Goal: Information Seeking & Learning: Learn about a topic

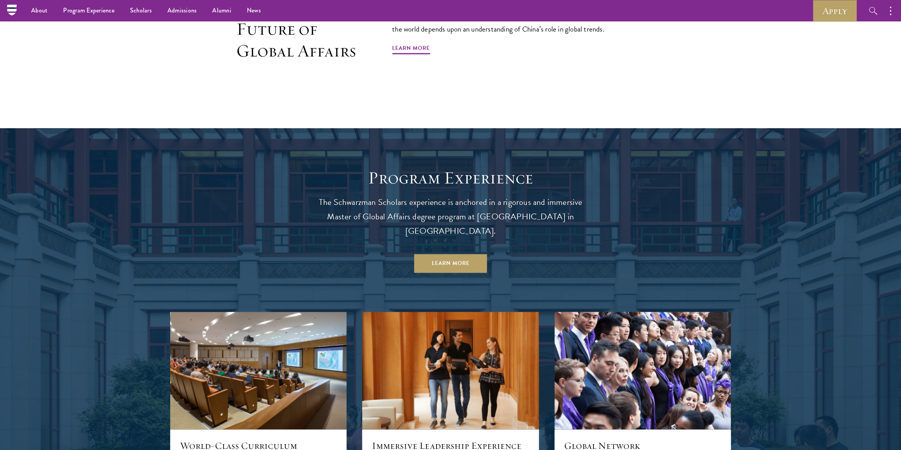
scroll to position [512, 0]
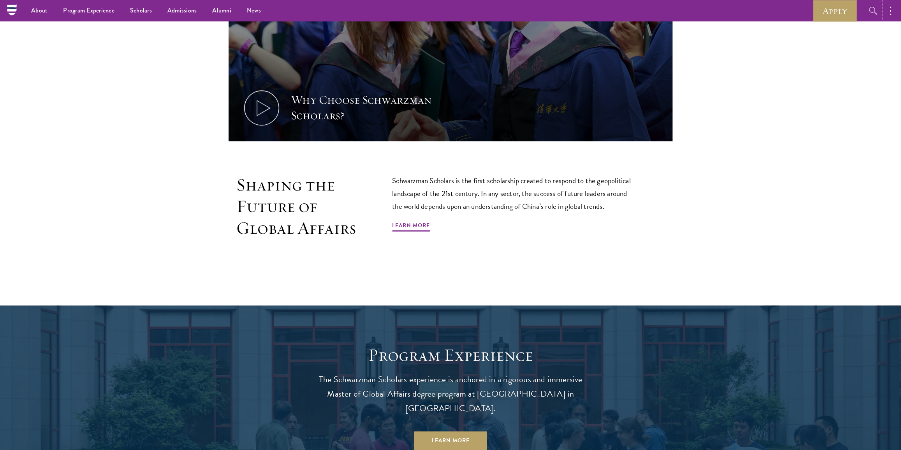
click at [895, 4] on button "button" at bounding box center [892, 10] width 17 height 21
click at [813, 9] on button "button" at bounding box center [808, 10] width 17 height 21
click at [894, 9] on button "button" at bounding box center [892, 10] width 17 height 21
click at [26, 52] on section "Why Choose Schwarzman Scholars? Shaping the Future of Global Affairs Schwarzman…" at bounding box center [450, 82] width 901 height 383
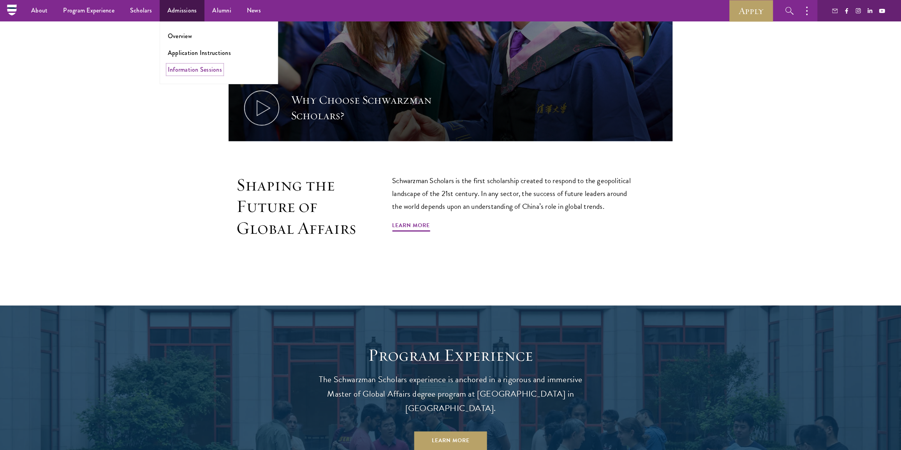
click at [187, 70] on link "Information Sessions" at bounding box center [195, 69] width 54 height 9
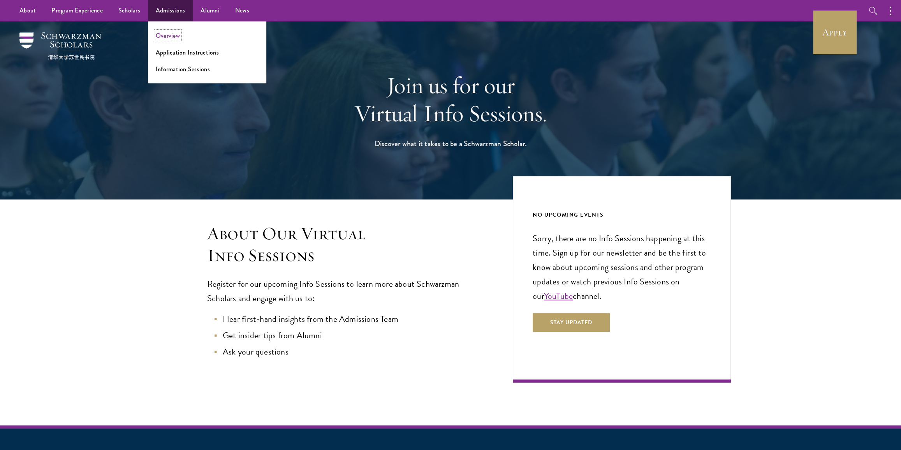
click at [160, 34] on link "Overview" at bounding box center [168, 35] width 24 height 9
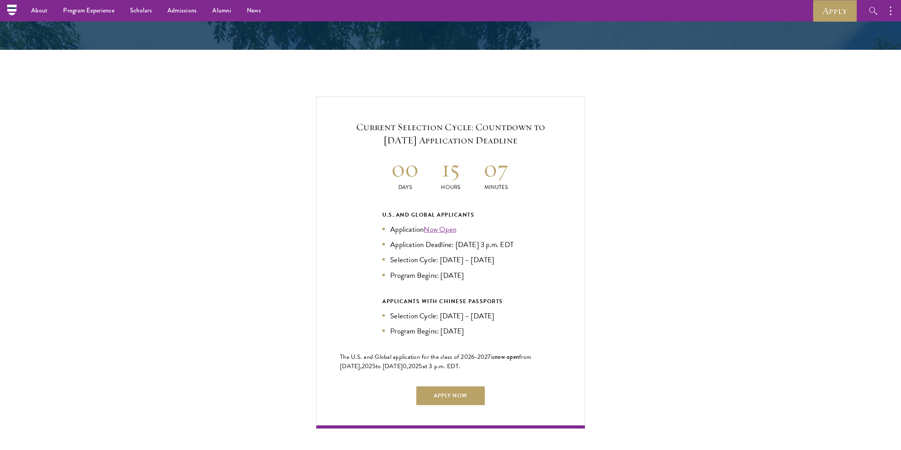
scroll to position [1593, 0]
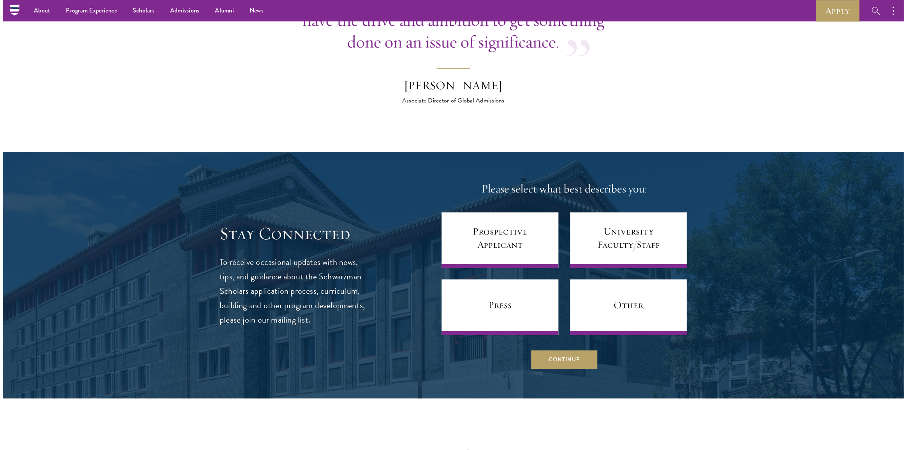
scroll to position [3045, 0]
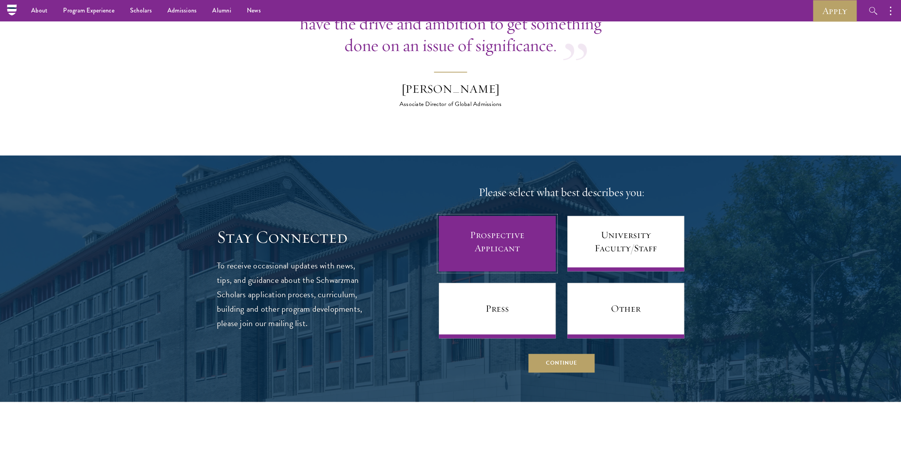
click at [489, 219] on link "Prospective Applicant" at bounding box center [497, 243] width 117 height 55
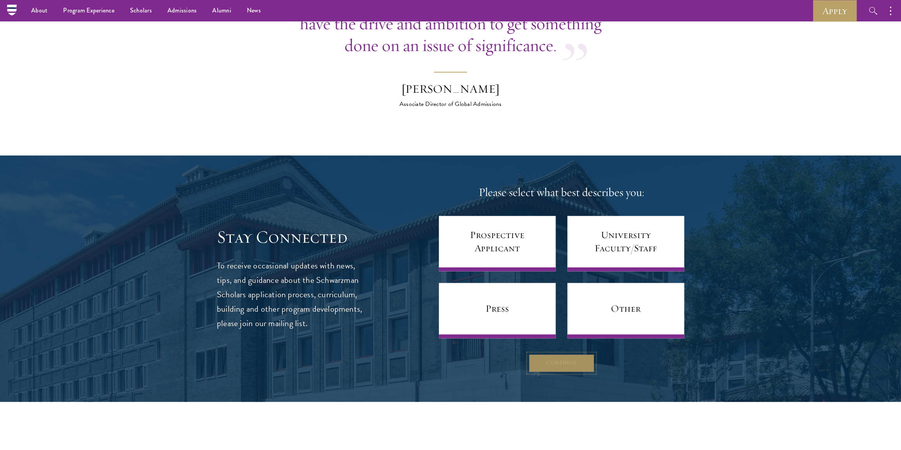
click at [552, 357] on button "Continue" at bounding box center [562, 363] width 66 height 19
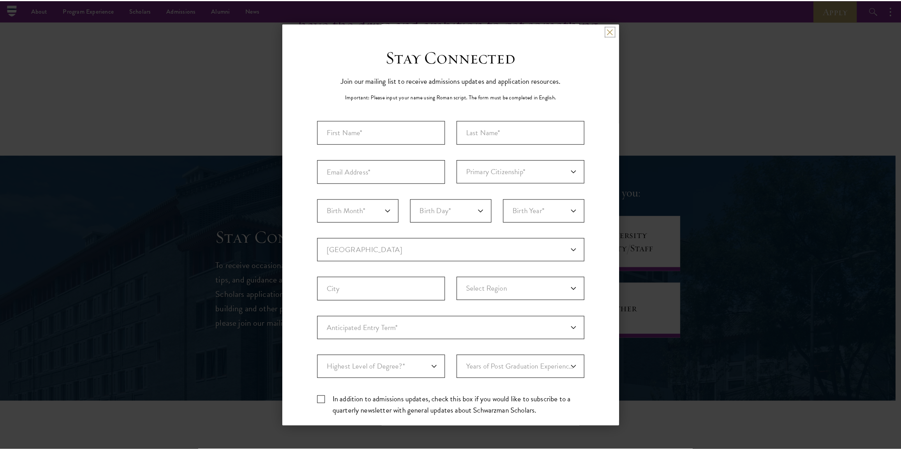
scroll to position [0, 0]
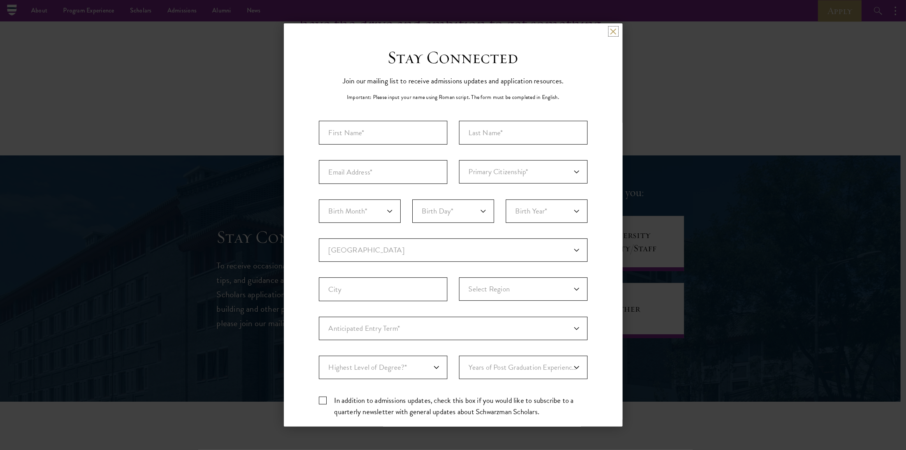
click at [610, 31] on button at bounding box center [613, 31] width 7 height 7
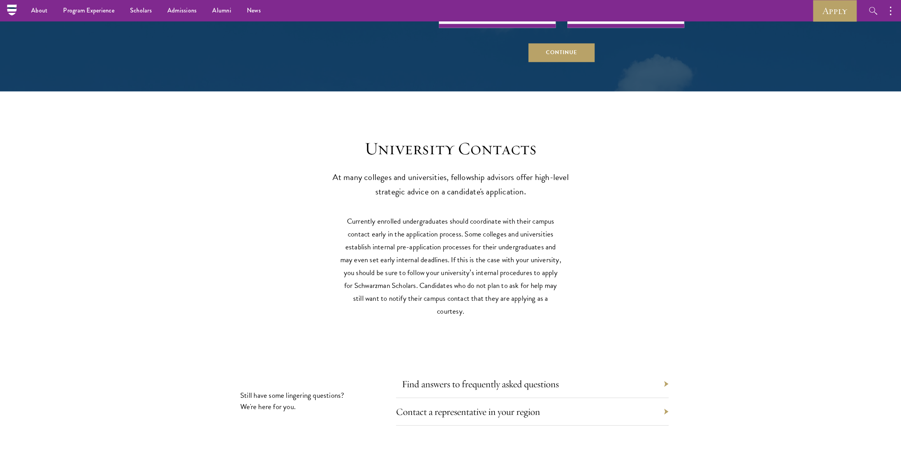
scroll to position [3346, 0]
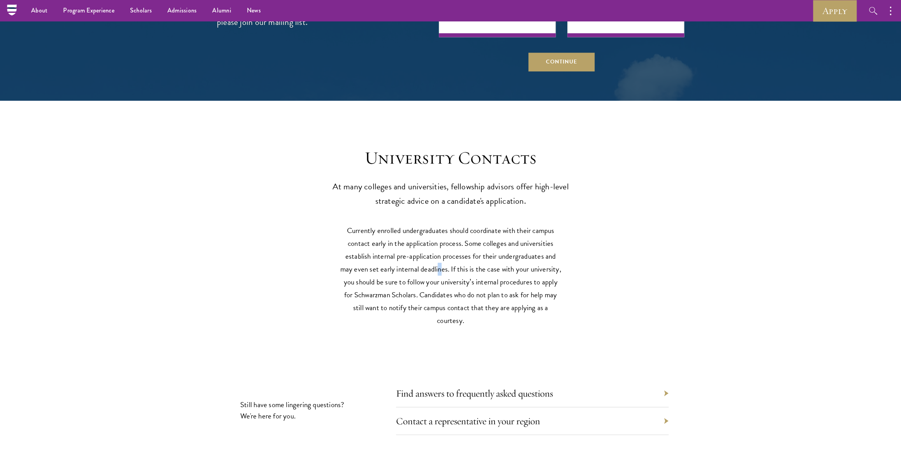
click at [440, 270] on p "Currently enrolled undergraduates should coordinate with their campus contact e…" at bounding box center [451, 275] width 222 height 103
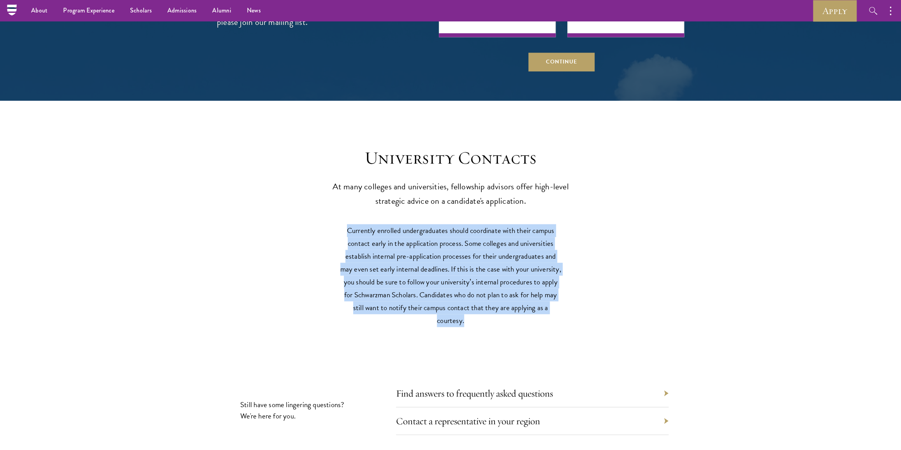
click at [440, 270] on p "Currently enrolled undergraduates should coordinate with their campus contact e…" at bounding box center [451, 275] width 222 height 103
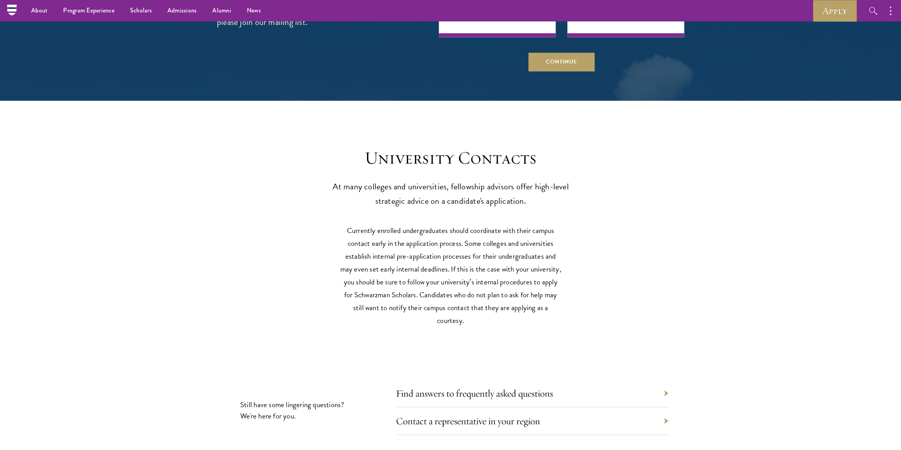
click at [454, 190] on p "At many colleges and universities, fellowship advisors offer high-level strateg…" at bounding box center [450, 194] width 241 height 29
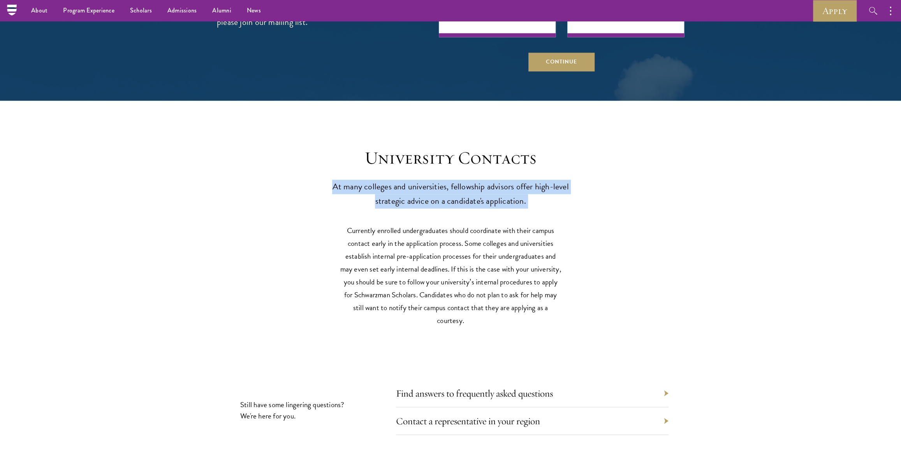
click at [454, 190] on p "At many colleges and universities, fellowship advisors offer high-level strateg…" at bounding box center [450, 194] width 241 height 29
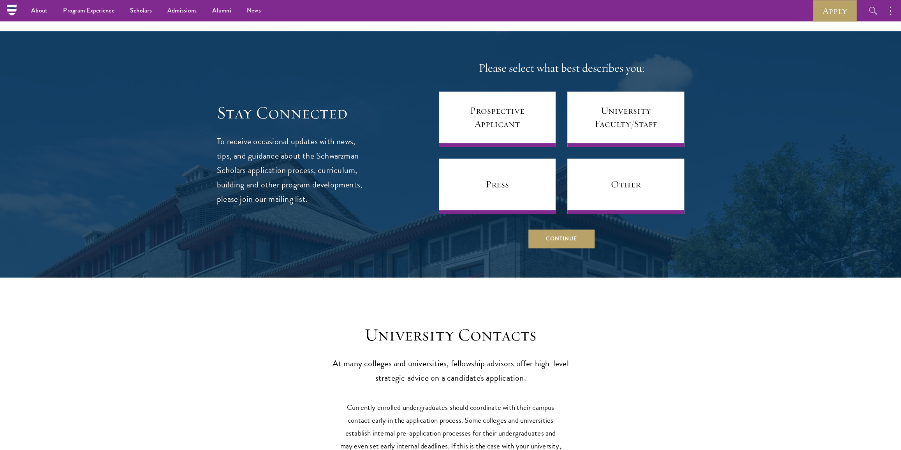
scroll to position [2886, 0]
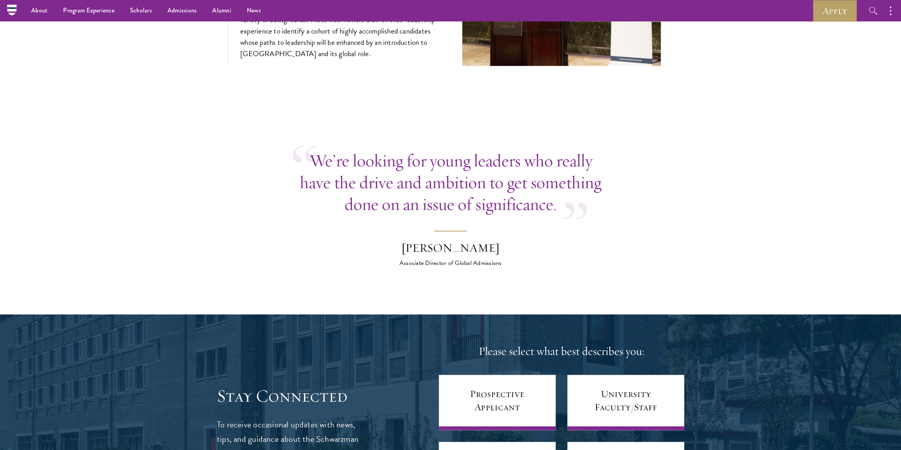
click at [448, 190] on p "We’re looking for young leaders who really have the drive and ambition to get s…" at bounding box center [450, 182] width 315 height 65
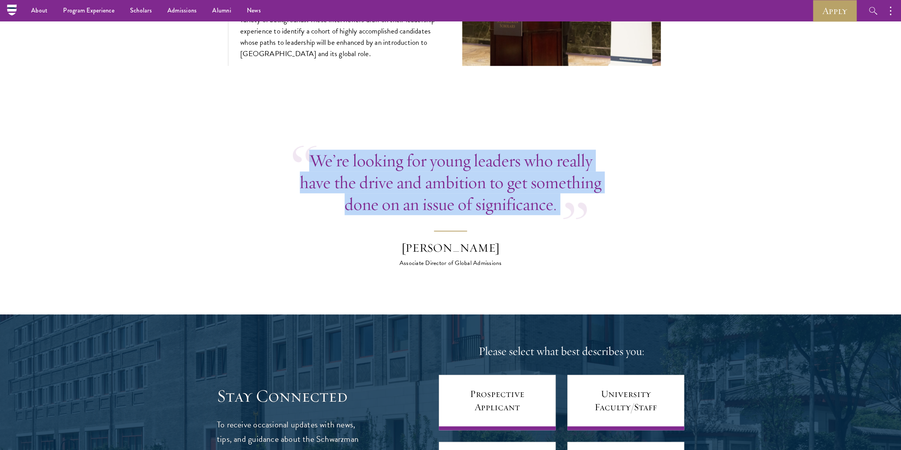
click at [448, 190] on p "We’re looking for young leaders who really have the drive and ambition to get s…" at bounding box center [450, 182] width 315 height 65
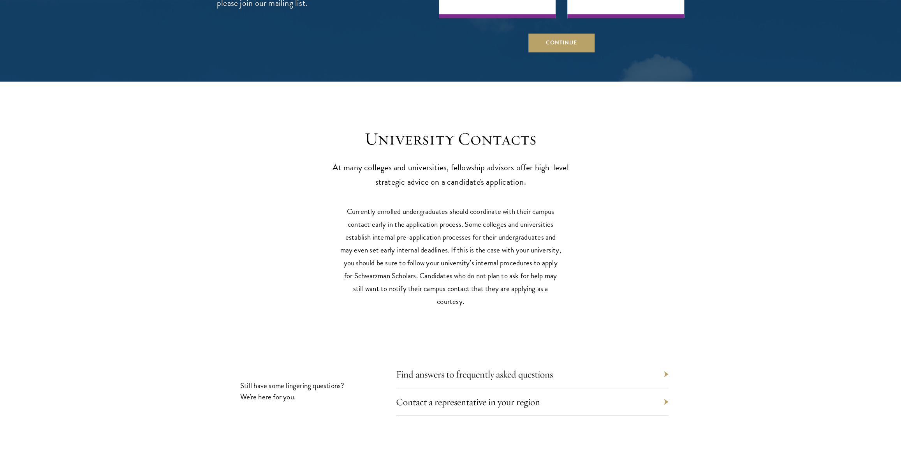
scroll to position [3984, 0]
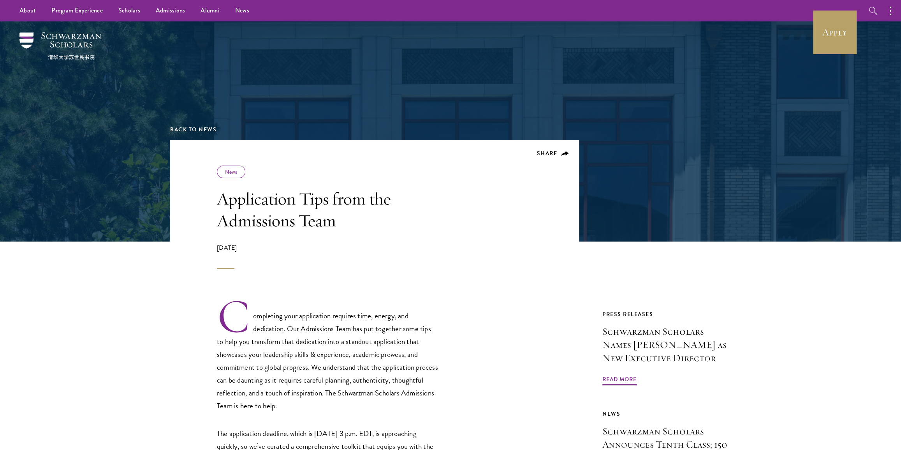
drag, startPoint x: 214, startPoint y: 210, endPoint x: 273, endPoint y: 224, distance: 61.0
click at [325, 234] on header "Share News Application Tips from the Admissions Team April 10, 2025" at bounding box center [374, 204] width 409 height 129
click at [220, 215] on h1 "Application Tips from the Admissions Team" at bounding box center [328, 210] width 222 height 44
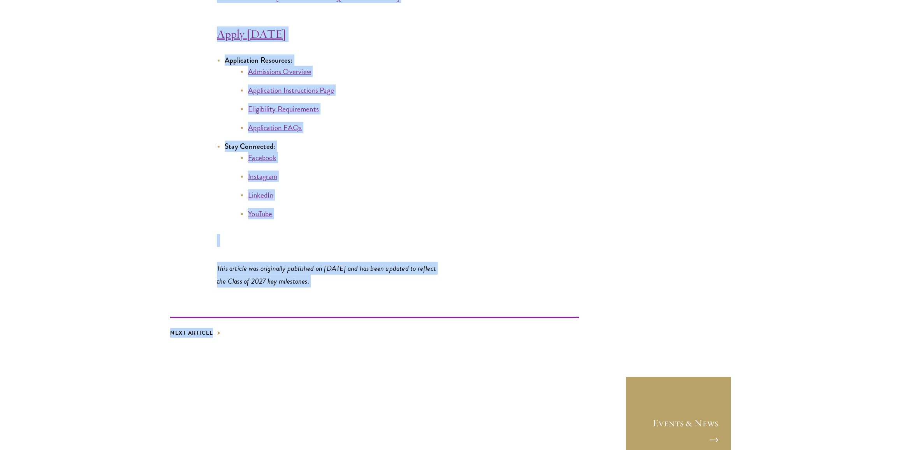
scroll to position [4272, 0]
drag, startPoint x: 217, startPoint y: 203, endPoint x: 413, endPoint y: 338, distance: 238.0
copy div "Application Tips from the Admissions Team April 10, 2025 Completing your applic…"
